Goal: Task Accomplishment & Management: Use online tool/utility

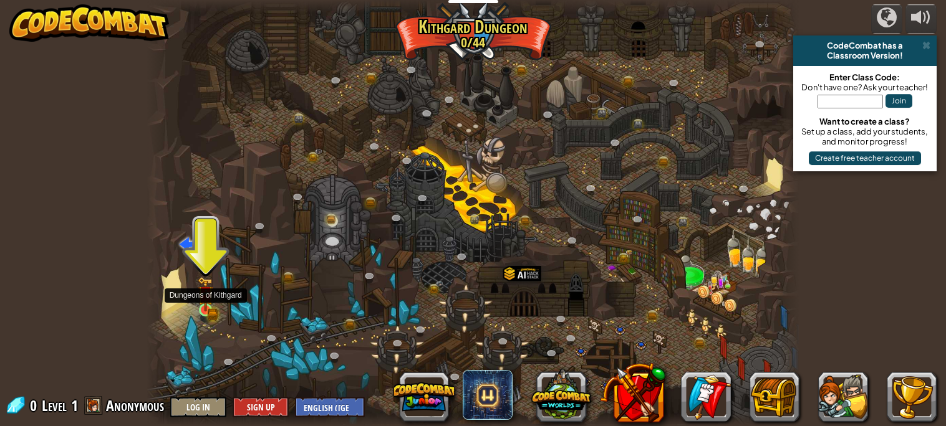
click at [203, 309] on img at bounding box center [206, 294] width 16 height 35
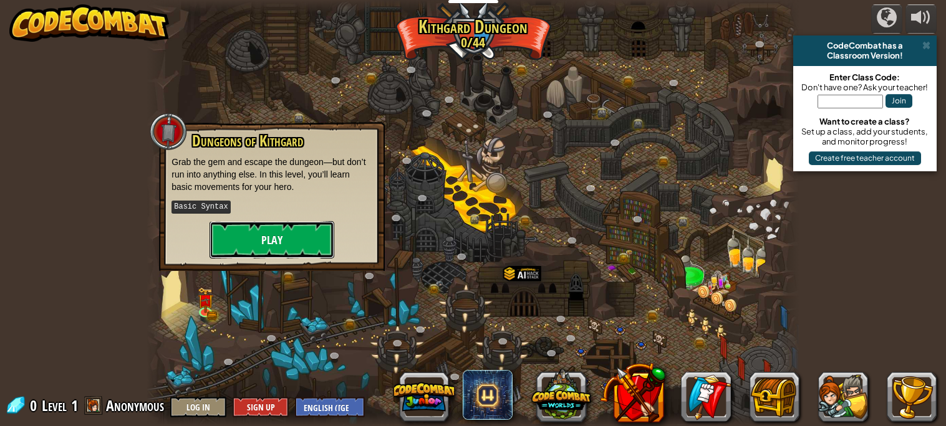
click at [259, 233] on button "Play" at bounding box center [271, 239] width 125 height 37
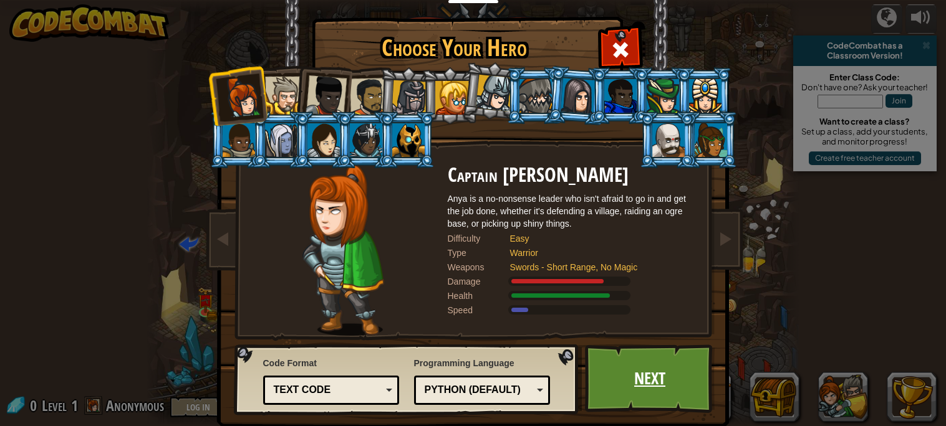
click at [648, 370] on link "Next" at bounding box center [650, 379] width 130 height 69
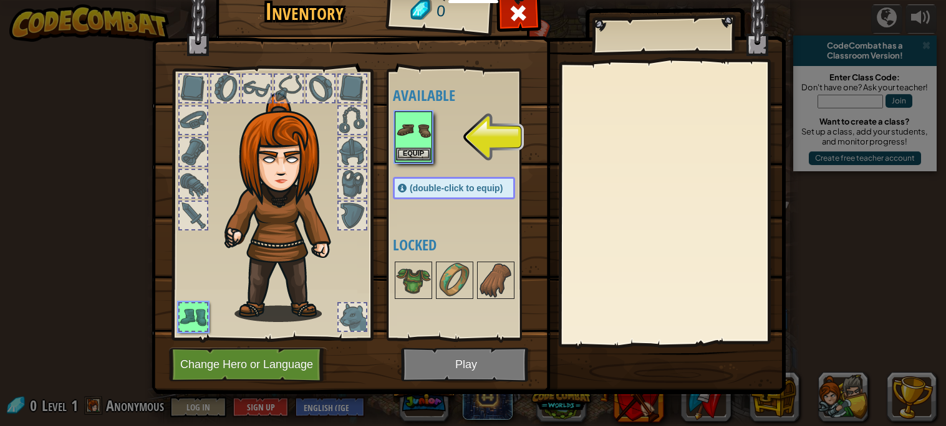
click at [418, 127] on img at bounding box center [413, 130] width 35 height 35
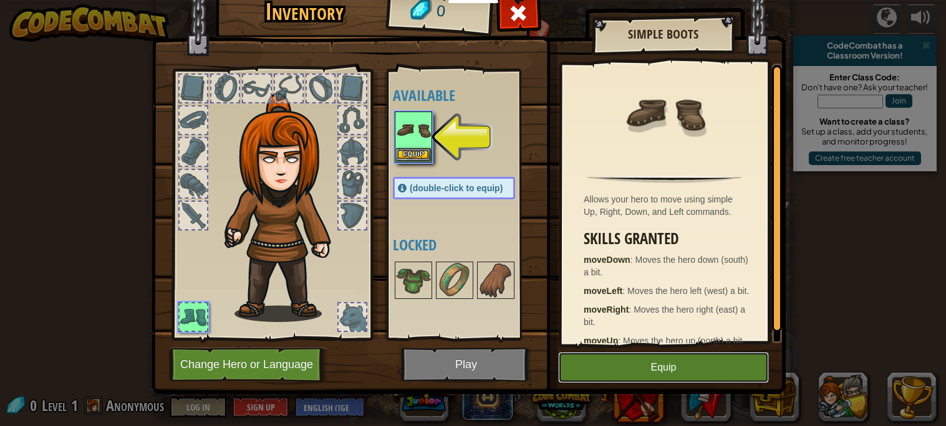
click at [647, 358] on button "Equip" at bounding box center [663, 367] width 211 height 31
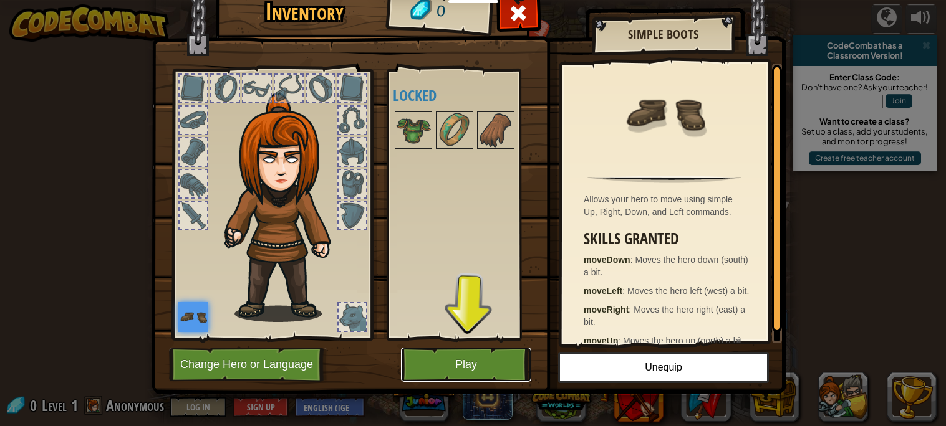
click at [458, 369] on button "Play" at bounding box center [466, 365] width 130 height 34
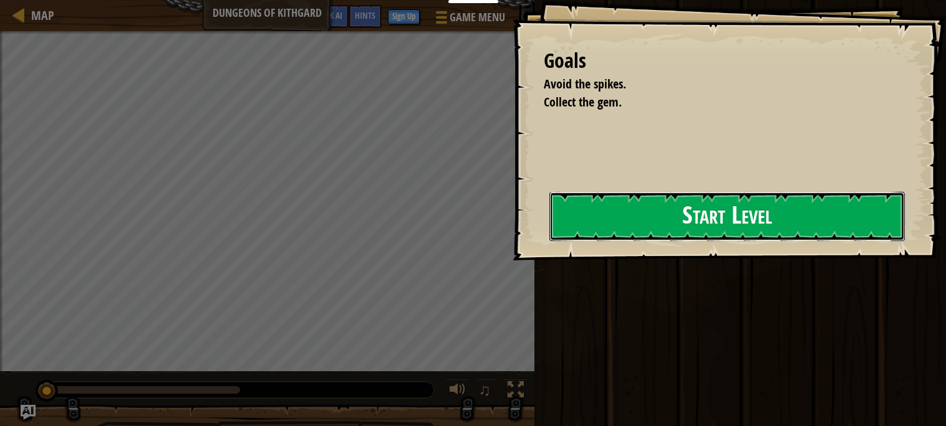
click at [583, 218] on button "Start Level" at bounding box center [726, 216] width 355 height 49
